Goal: Task Accomplishment & Management: Manage account settings

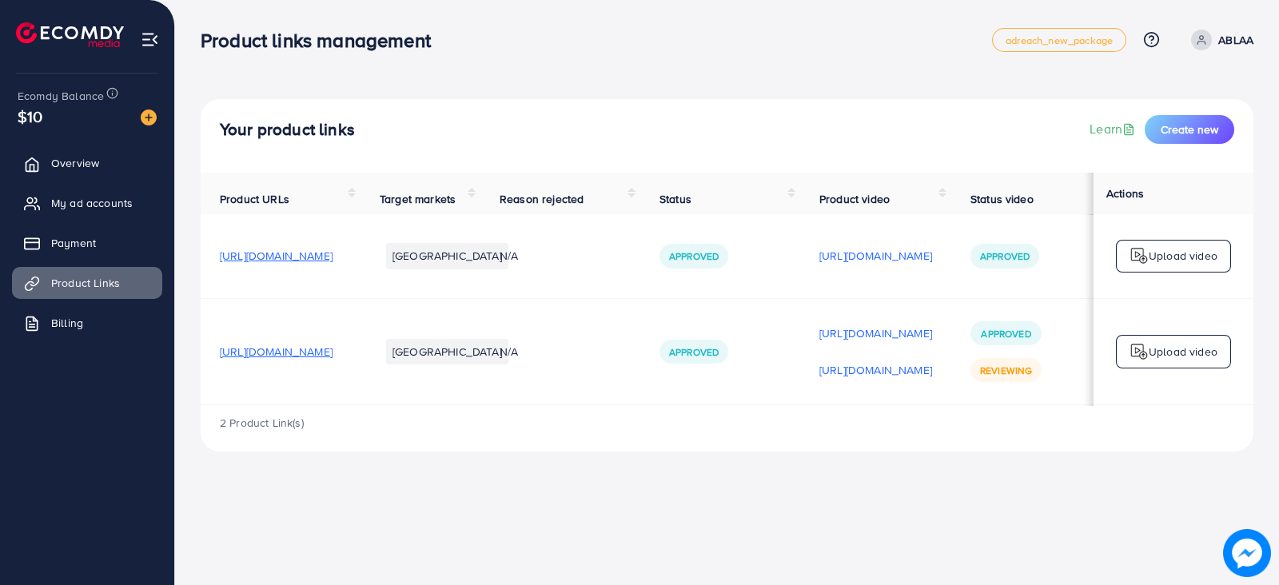
scroll to position [0, 209]
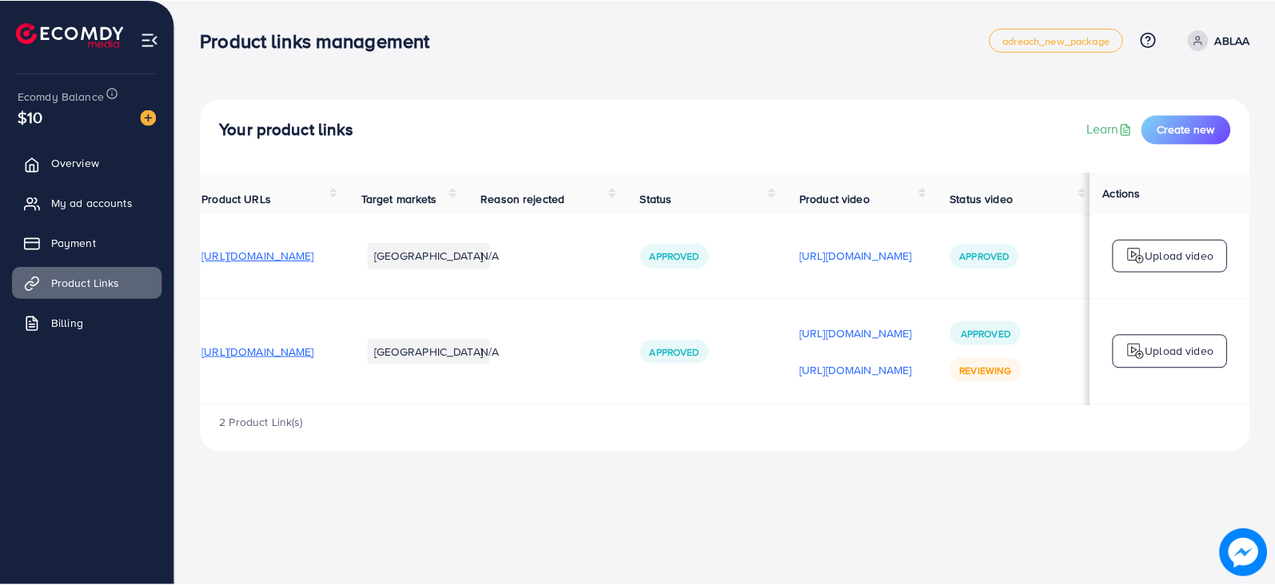
scroll to position [0, 83]
drag, startPoint x: 127, startPoint y: 213, endPoint x: 139, endPoint y: 209, distance: 12.4
click at [129, 212] on link "My ad accounts" at bounding box center [87, 203] width 150 height 32
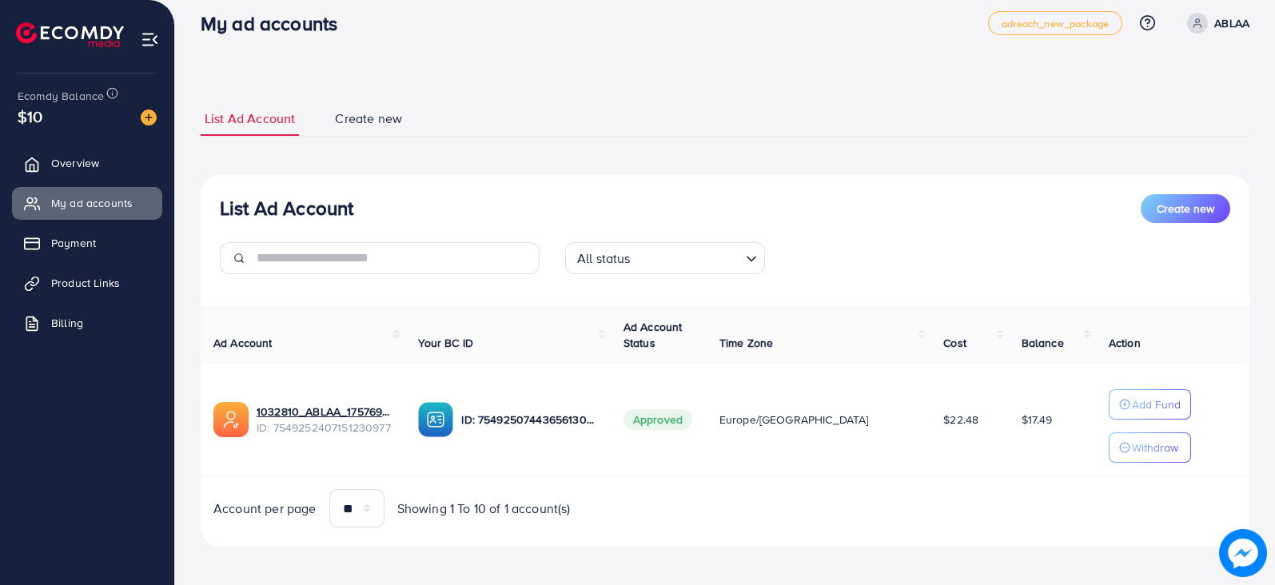
scroll to position [22, 0]
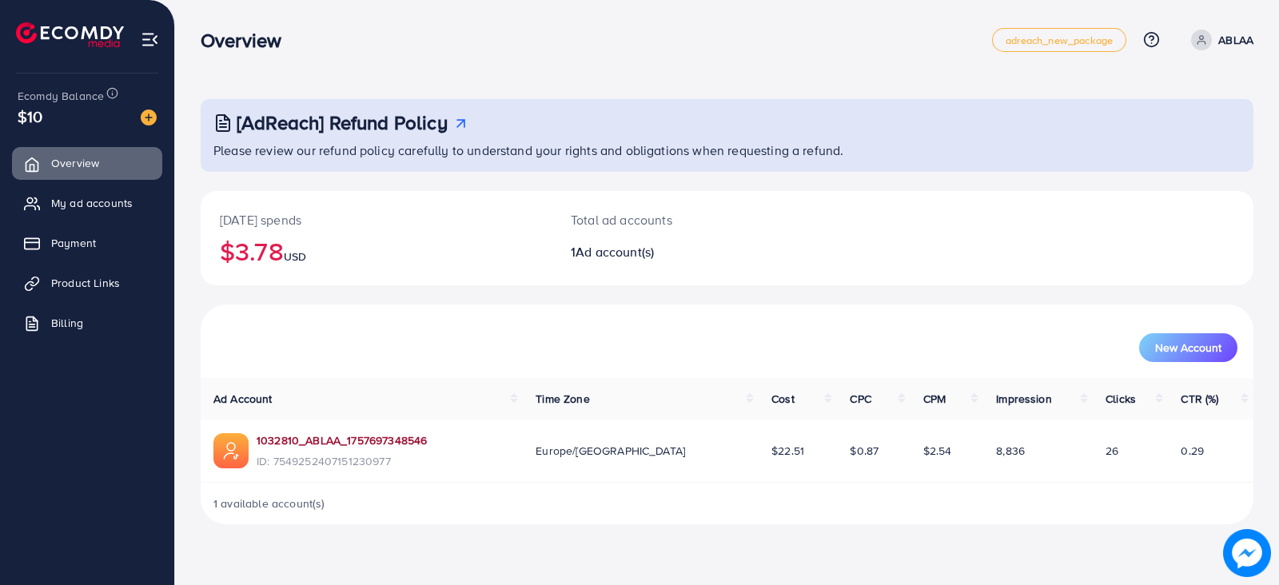
click at [358, 441] on link "1032810_ABLAA_1757697348546" at bounding box center [342, 441] width 170 height 16
